Goal: Information Seeking & Learning: Learn about a topic

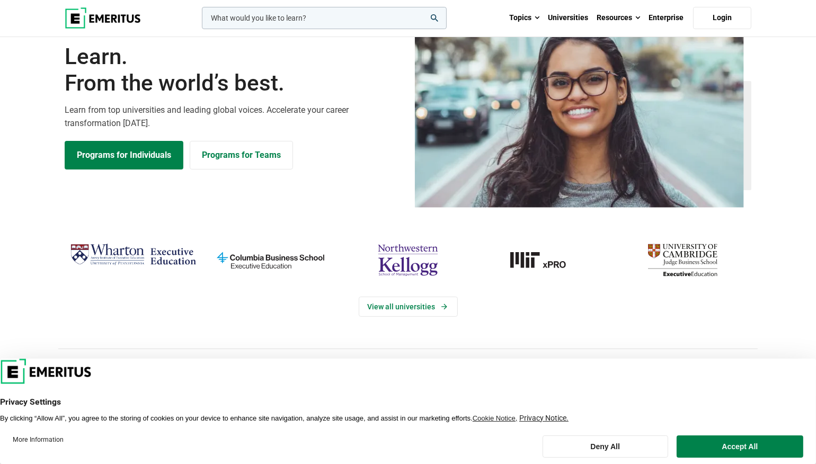
scroll to position [106, 0]
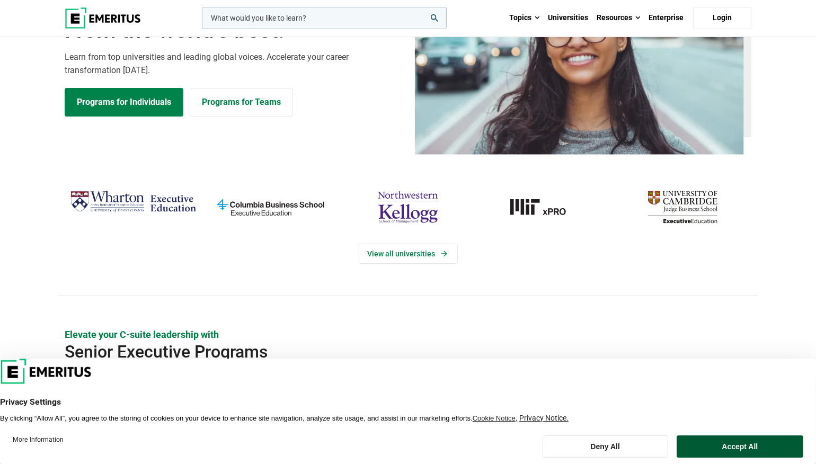
click at [736, 445] on button "Accept All" at bounding box center [739, 446] width 127 height 22
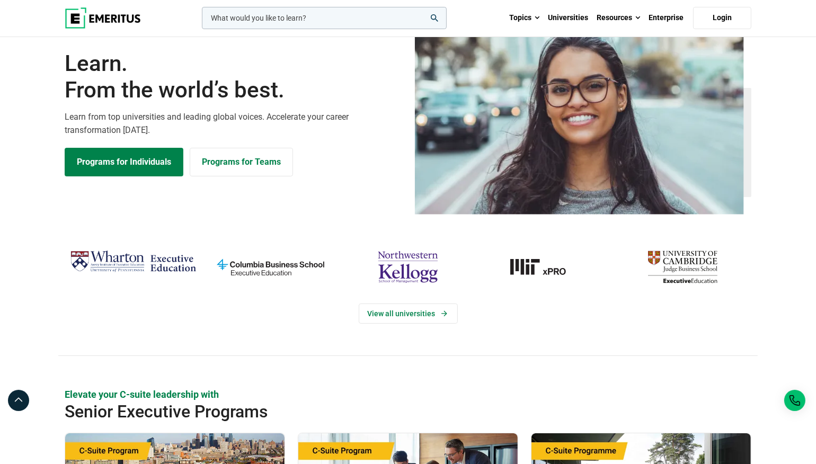
scroll to position [0, 0]
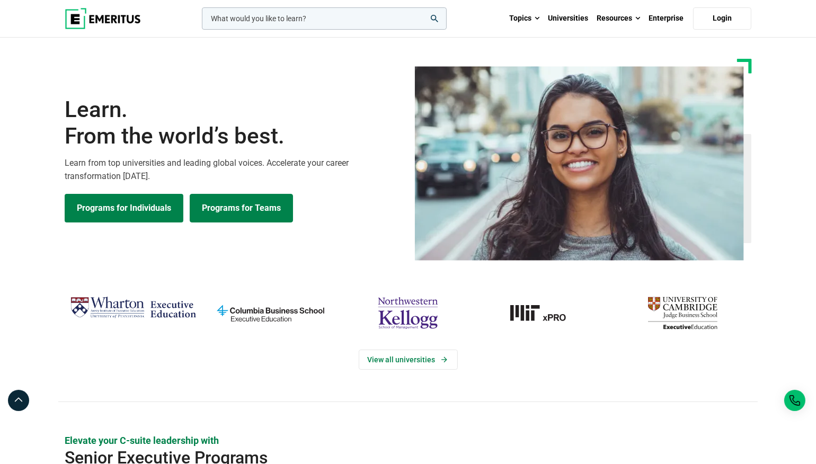
click at [244, 203] on link "Programs for Teams" at bounding box center [241, 208] width 103 height 29
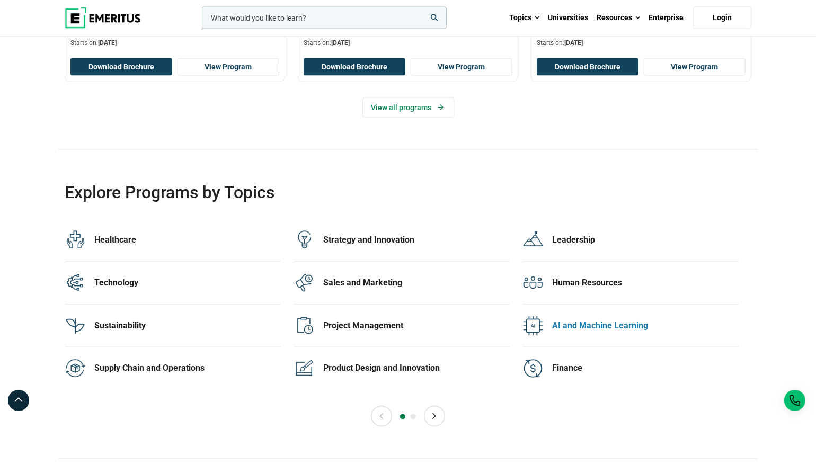
scroll to position [2066, 0]
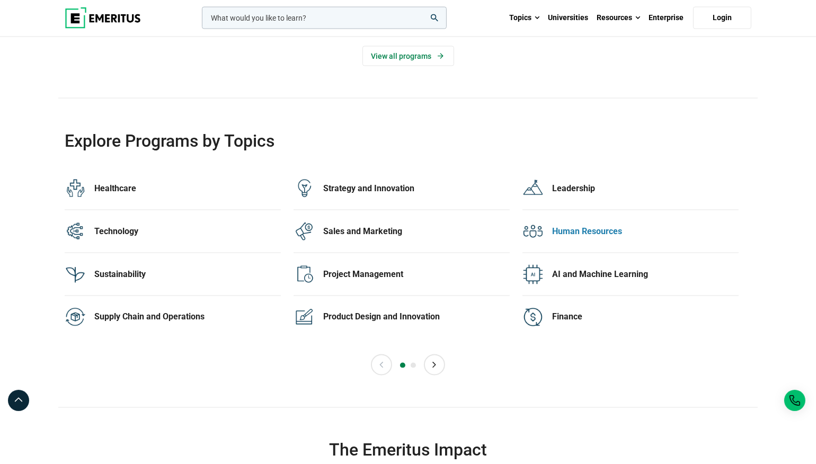
click at [594, 231] on div "Human Resources" at bounding box center [645, 232] width 186 height 12
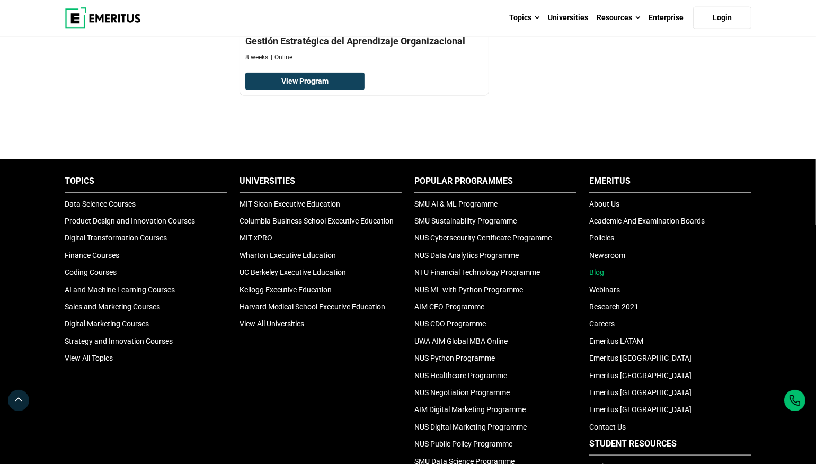
scroll to position [1694, 0]
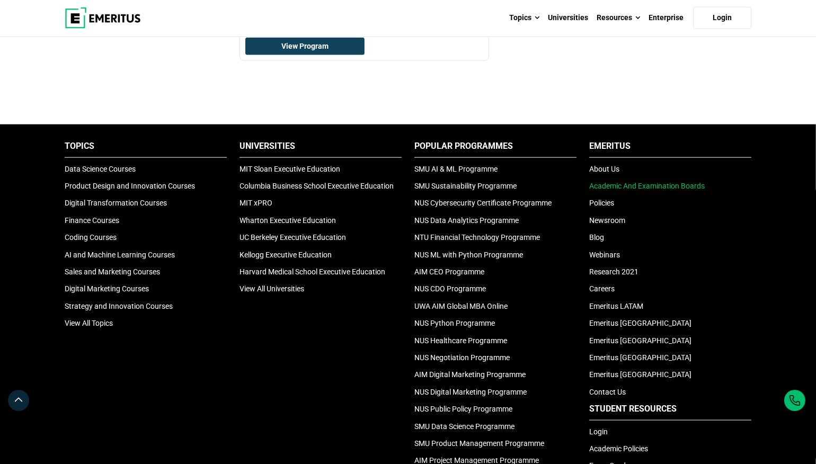
click at [674, 183] on link "Academic And Examination Boards" at bounding box center [646, 186] width 115 height 8
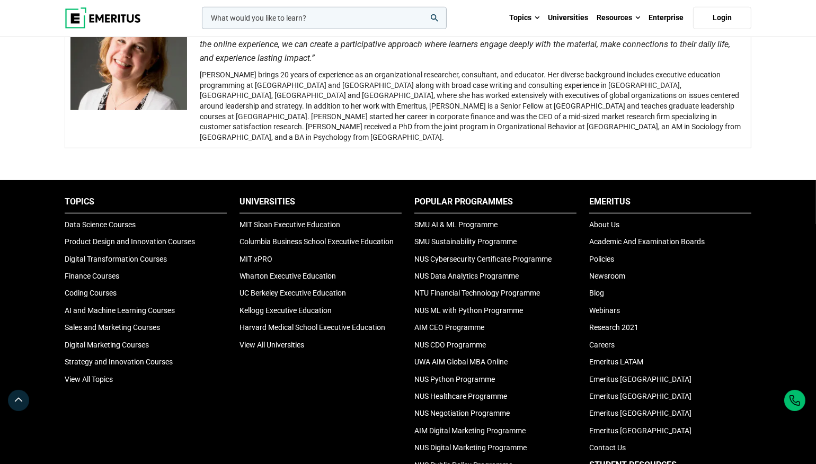
scroll to position [1059, 0]
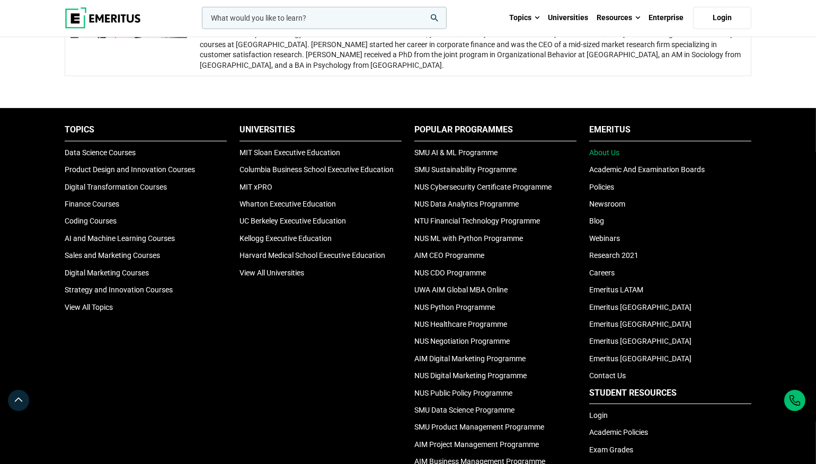
click at [618, 148] on link "About Us" at bounding box center [604, 152] width 30 height 8
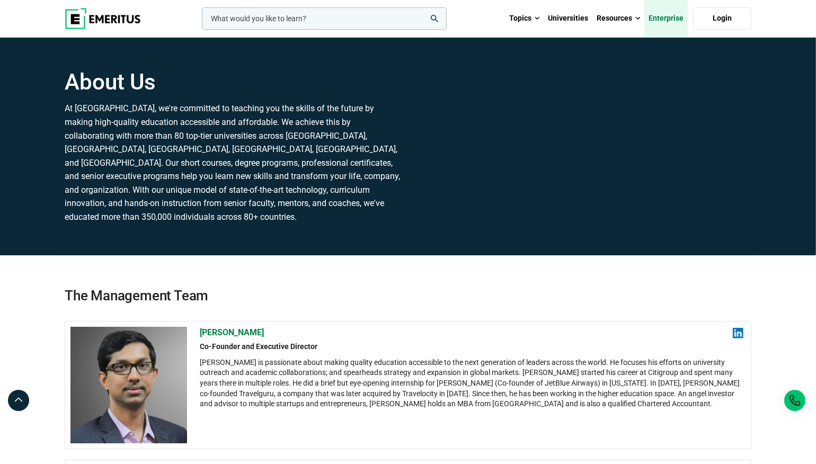
click at [663, 18] on link "Enterprise" at bounding box center [665, 18] width 43 height 37
